Goal: Check status: Check status

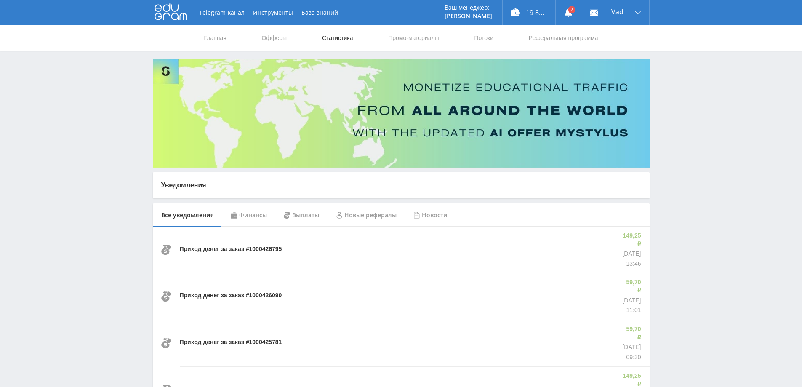
click at [340, 40] on link "Статистика" at bounding box center [337, 37] width 33 height 25
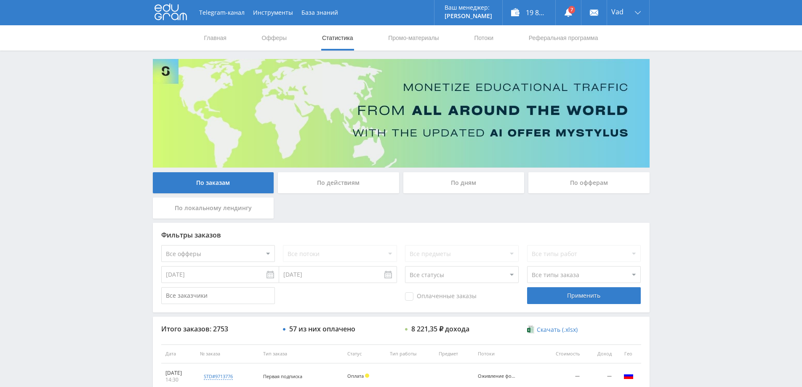
scroll to position [128, 0]
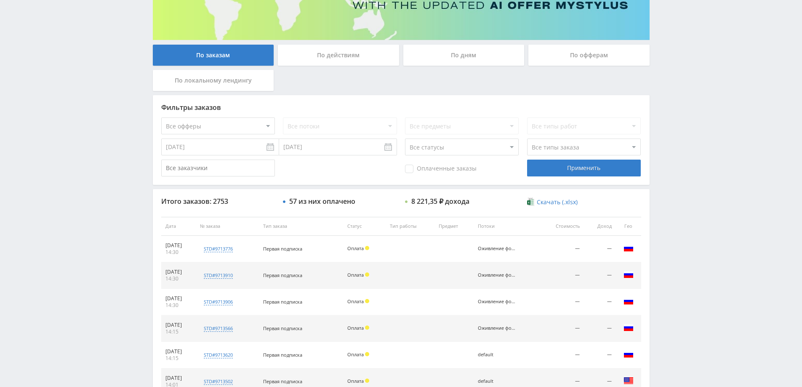
click at [471, 58] on div "По дням" at bounding box center [463, 55] width 121 height 21
click at [0, 0] on input "По дням" at bounding box center [0, 0] width 0 height 0
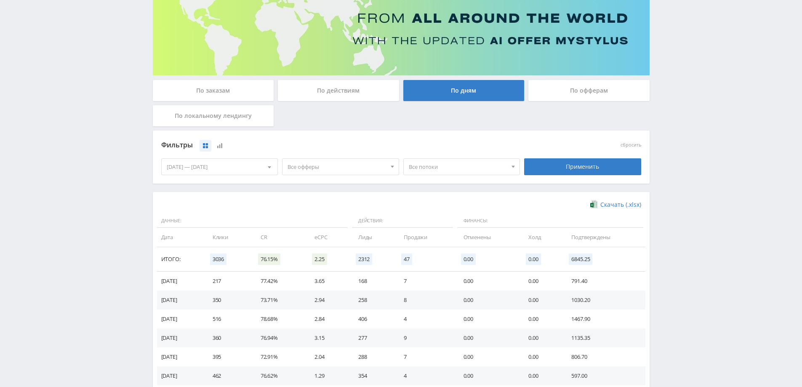
scroll to position [0, 0]
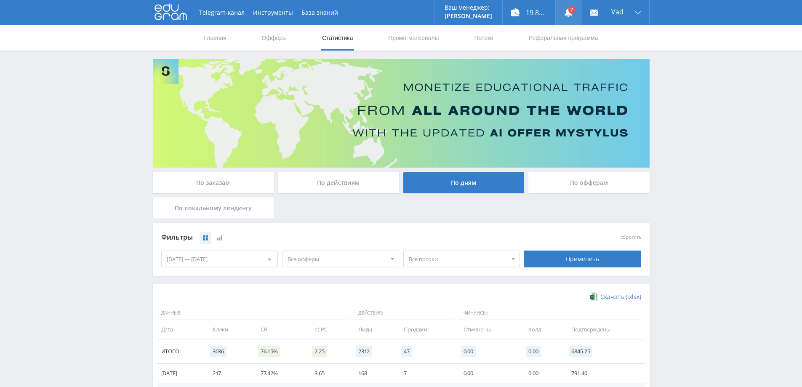
click at [570, 10] on link at bounding box center [567, 12] width 25 height 25
